Goal: Find specific page/section: Find specific page/section

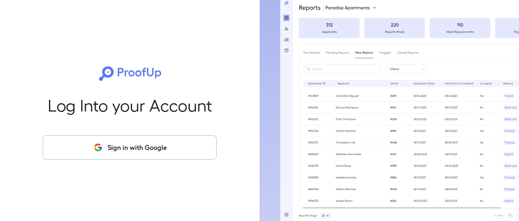
click at [140, 154] on button "Sign in with Google" at bounding box center [130, 147] width 174 height 24
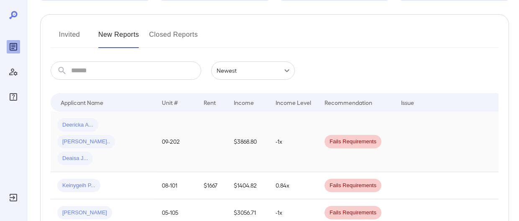
scroll to position [90, 0]
click at [74, 123] on span "Deericka A..." at bounding box center [77, 125] width 41 height 8
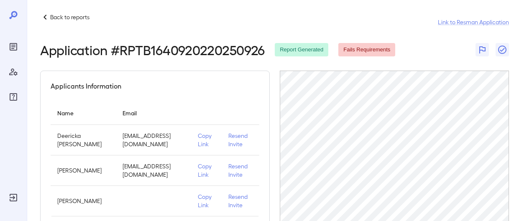
scroll to position [4, 0]
